Goal: Task Accomplishment & Management: Manage account settings

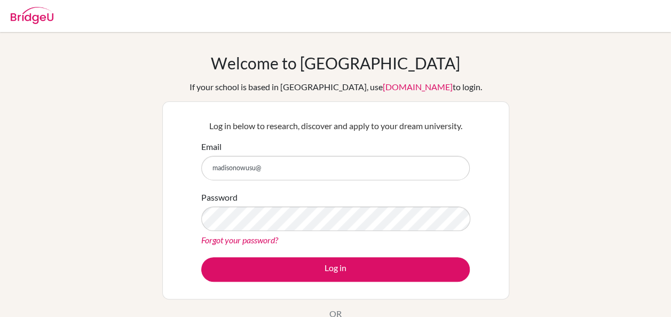
click at [339, 166] on input "madisonowusu@" at bounding box center [335, 168] width 269 height 25
type input "[EMAIL_ADDRESS][DOMAIN_NAME]"
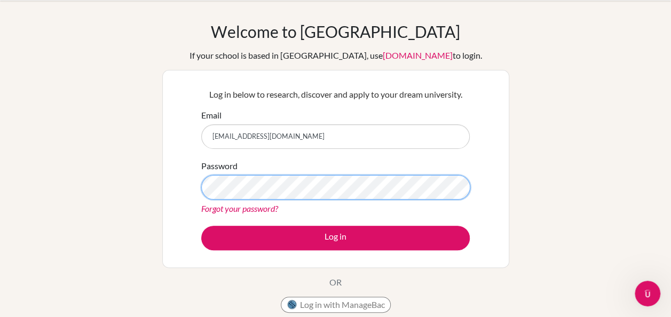
scroll to position [32, 0]
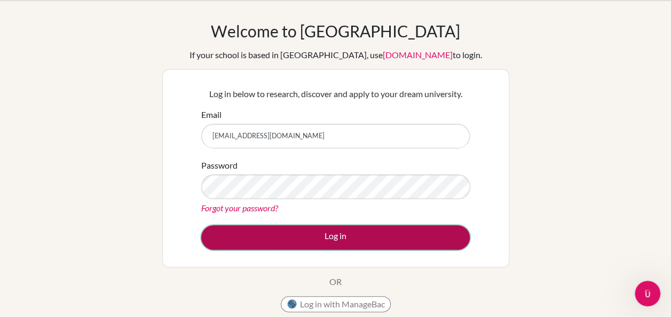
click at [333, 232] on button "Log in" at bounding box center [335, 237] width 269 height 25
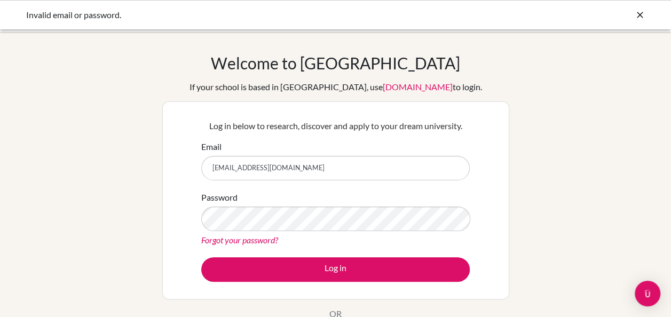
click at [324, 171] on input "[EMAIL_ADDRESS][DOMAIN_NAME]" at bounding box center [335, 168] width 269 height 25
type input "madisonowusu@ais.edu.gh"
click at [324, 188] on form "Email madisonowusu@ais.edu.gh Password Forgot your password? Log in" at bounding box center [335, 211] width 269 height 142
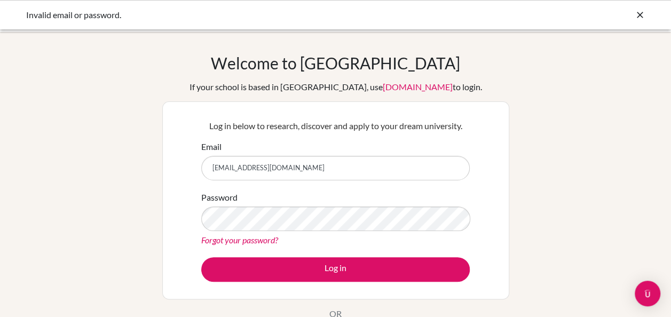
click at [329, 187] on form "Email madisonowusu@ais.edu.gh Password Forgot your password? Log in" at bounding box center [335, 211] width 269 height 142
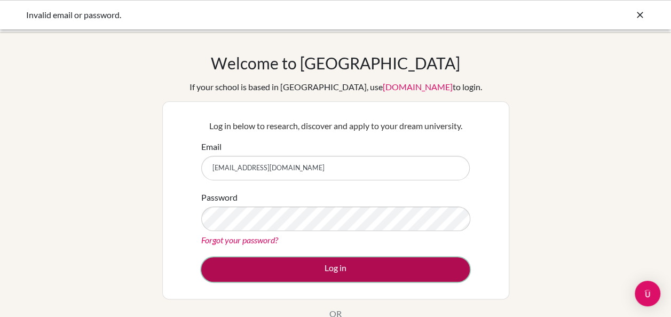
click at [329, 276] on button "Log in" at bounding box center [335, 269] width 269 height 25
